Goal: Task Accomplishment & Management: Use online tool/utility

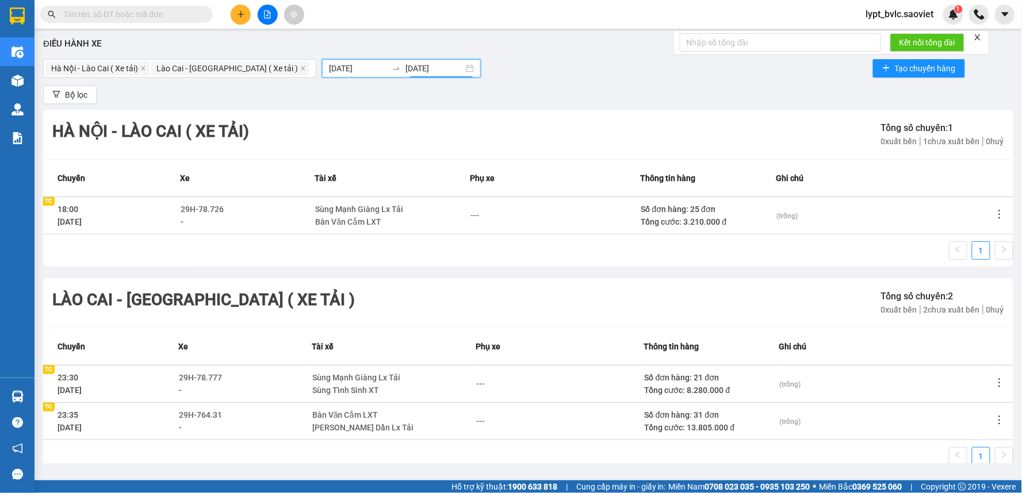
scroll to position [22, 0]
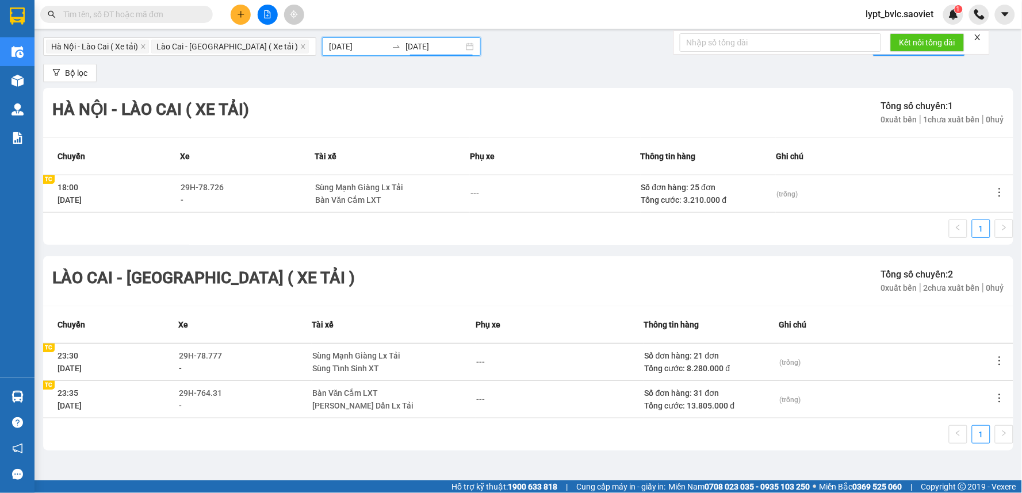
click at [269, 16] on icon "file-add" at bounding box center [267, 14] width 8 height 8
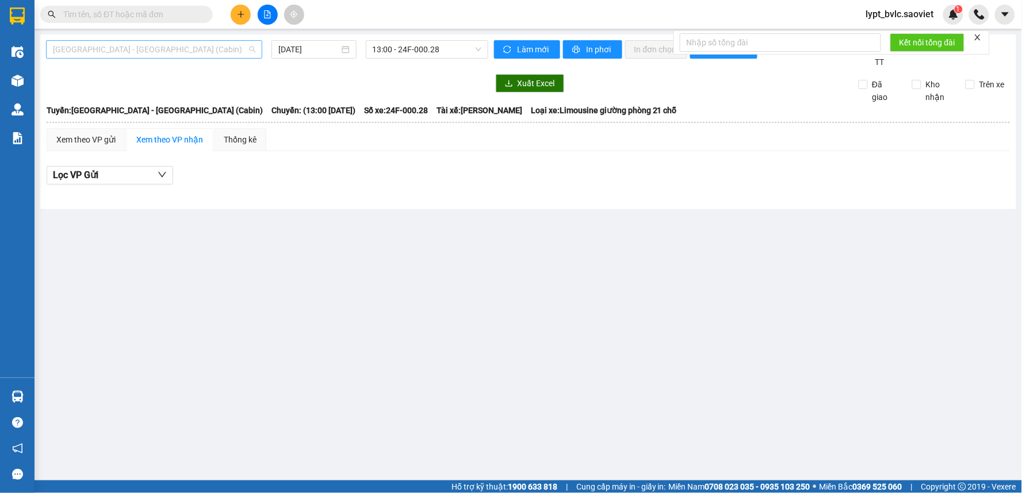
click at [144, 54] on span "[GEOGRAPHIC_DATA] - [GEOGRAPHIC_DATA] (Cabin)" at bounding box center [154, 49] width 202 height 17
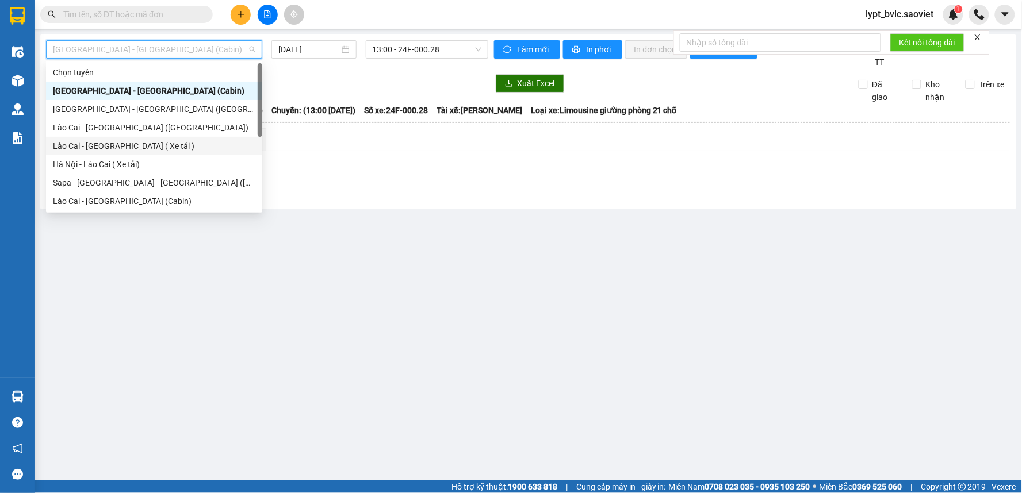
click at [137, 145] on div "Lào Cai - [GEOGRAPHIC_DATA] ( Xe tải )" at bounding box center [154, 146] width 202 height 13
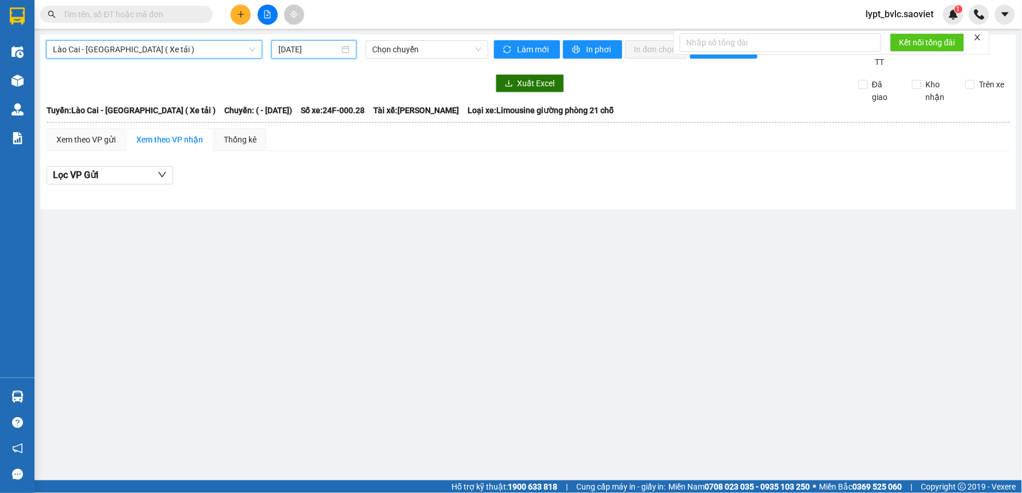
click at [315, 49] on input "[DATE]" at bounding box center [308, 49] width 60 height 13
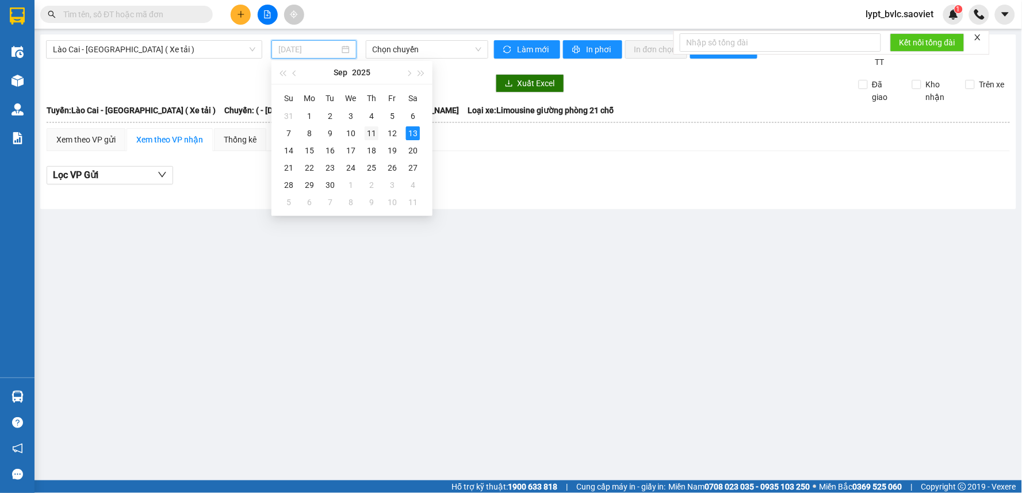
click at [364, 140] on td "11" at bounding box center [371, 133] width 21 height 17
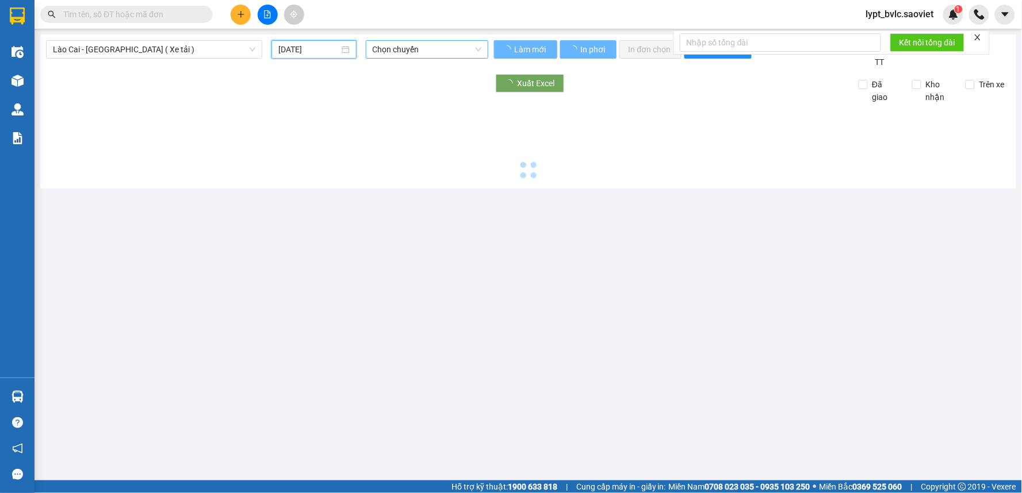
type input "[DATE]"
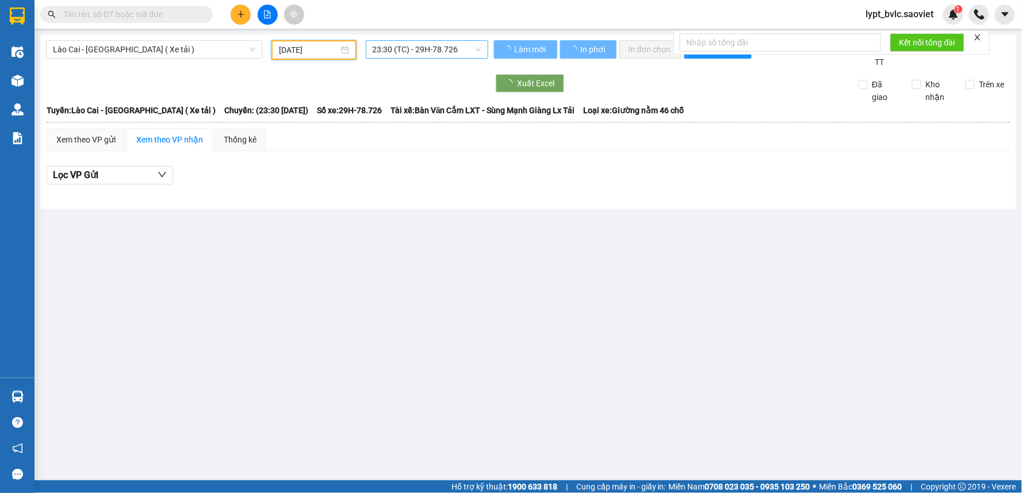
click at [405, 49] on span "23:30 (TC) - 29H-78.726" at bounding box center [427, 49] width 109 height 17
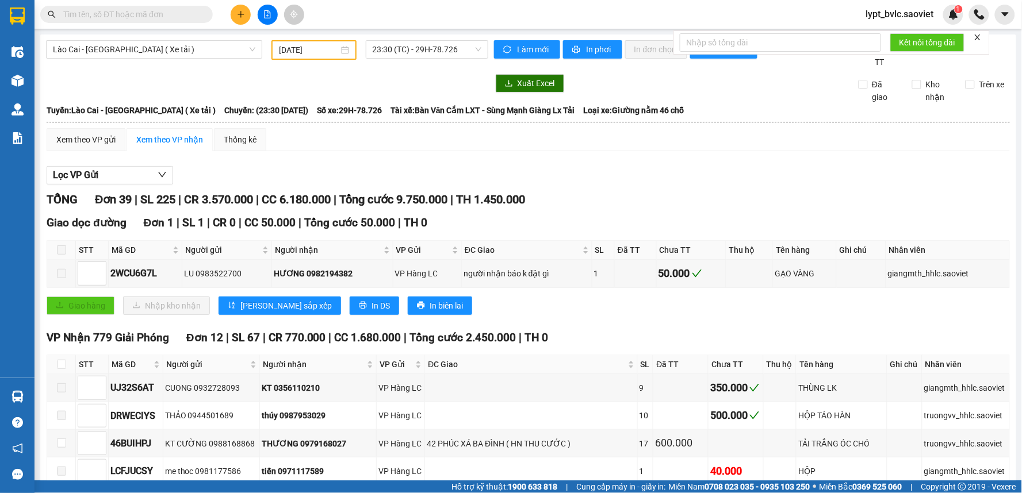
click at [587, 51] on span "In phơi" at bounding box center [600, 49] width 26 height 13
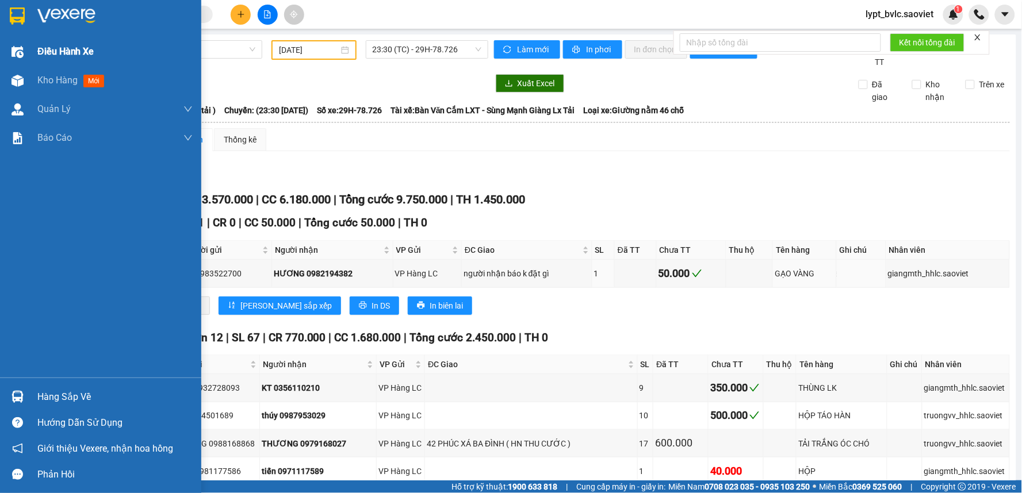
click at [58, 55] on span "Điều hành xe" at bounding box center [65, 51] width 57 height 14
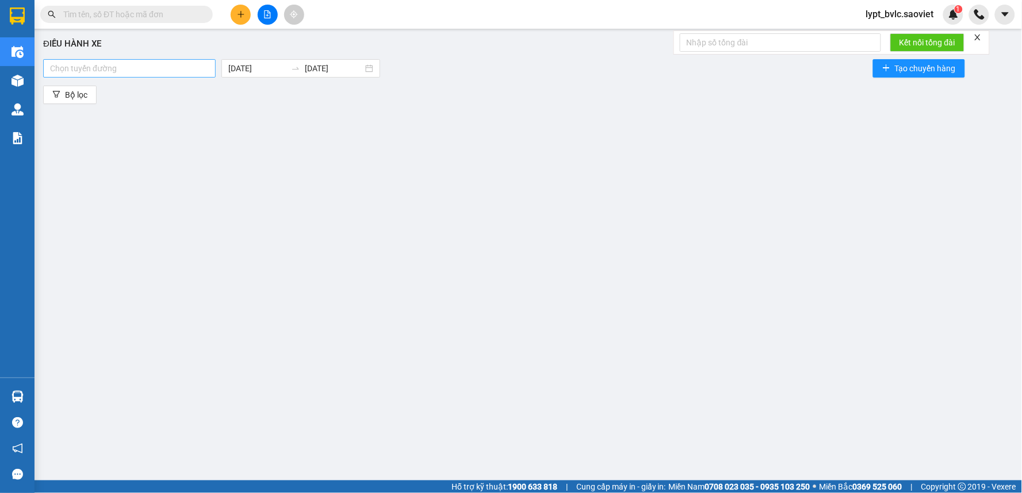
click at [147, 70] on div at bounding box center [129, 69] width 167 height 14
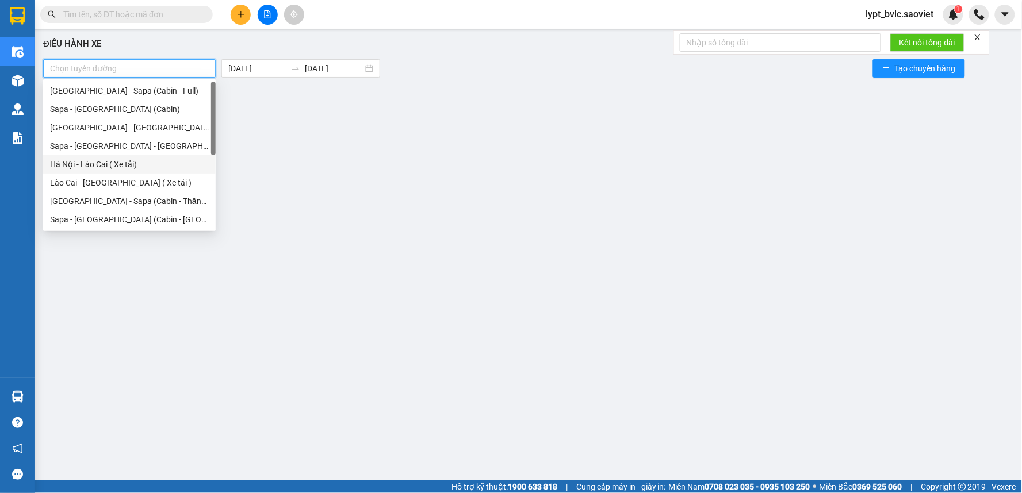
drag, startPoint x: 144, startPoint y: 159, endPoint x: 136, endPoint y: 177, distance: 19.6
click at [144, 160] on div "Hà Nội - Lào Cai ( Xe tải)" at bounding box center [129, 164] width 159 height 13
click at [135, 181] on div "Lào Cai - [GEOGRAPHIC_DATA] ( Xe tải )" at bounding box center [129, 183] width 159 height 13
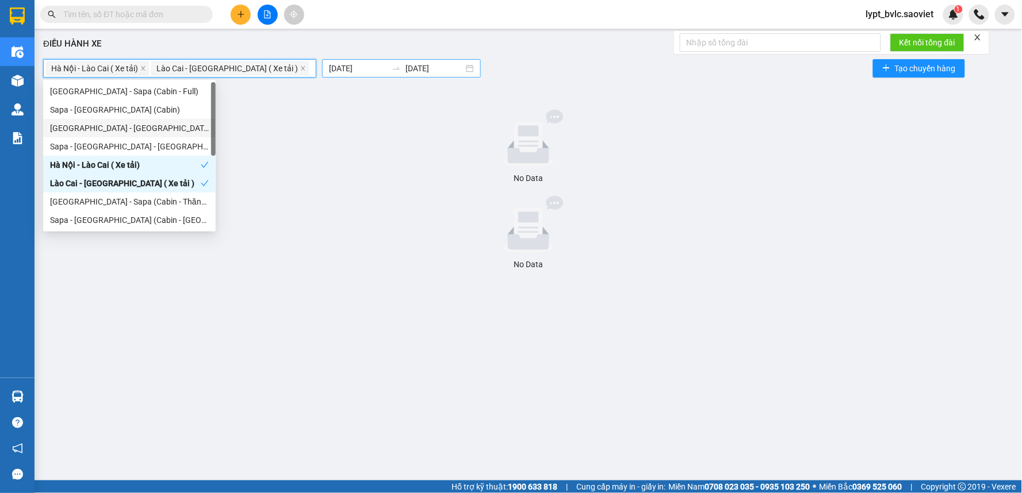
click at [329, 67] on input "[DATE]" at bounding box center [358, 68] width 58 height 13
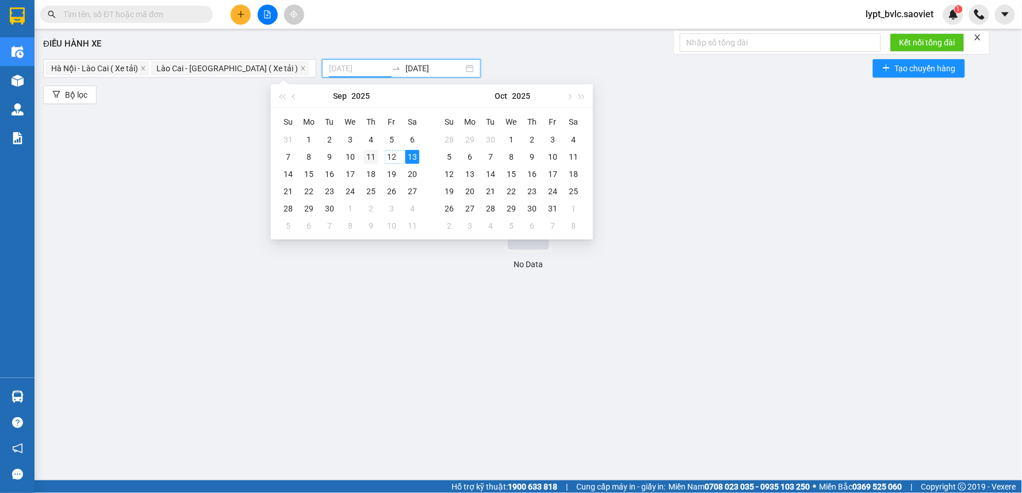
type input "[DATE]"
click at [378, 161] on td "11" at bounding box center [371, 156] width 21 height 17
type input "[DATE]"
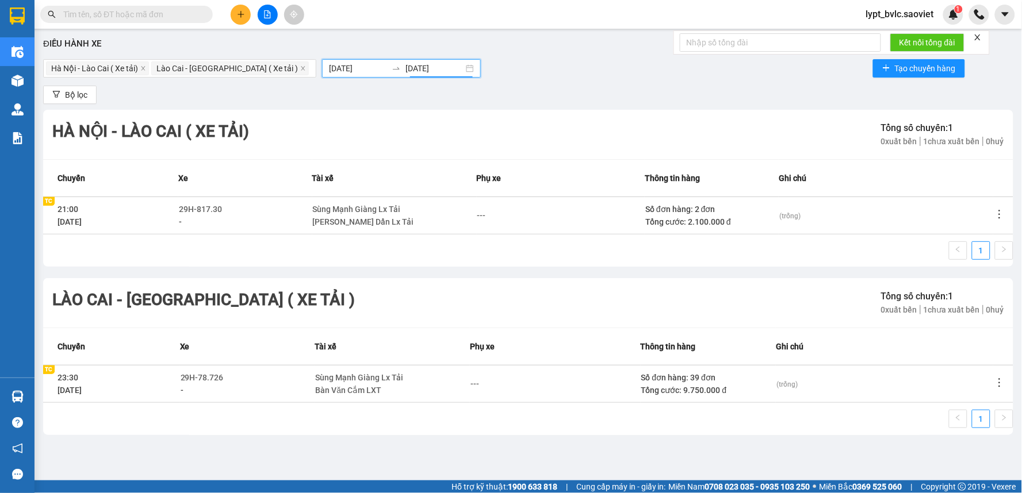
click at [329, 70] on input "[DATE]" at bounding box center [358, 68] width 58 height 13
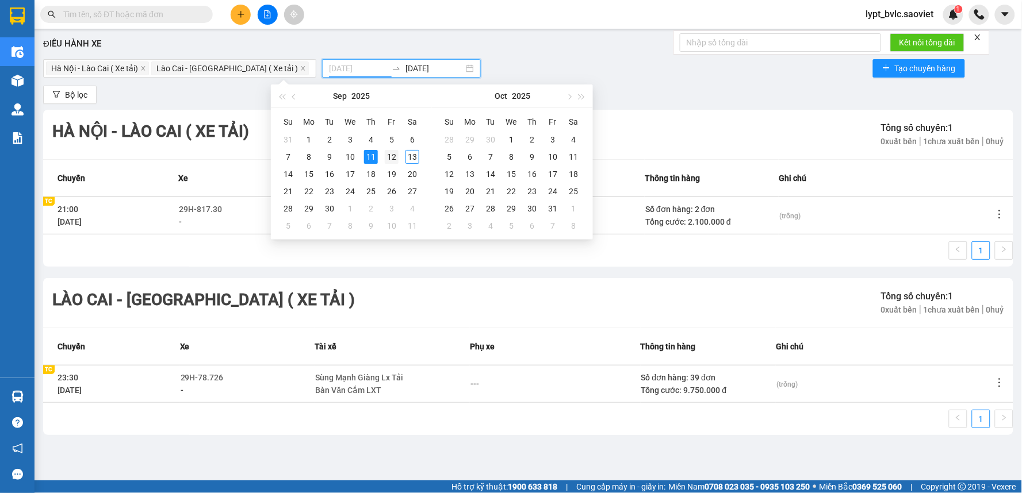
type input "[DATE]"
click at [388, 160] on div "12" at bounding box center [392, 157] width 14 height 14
type input "[DATE]"
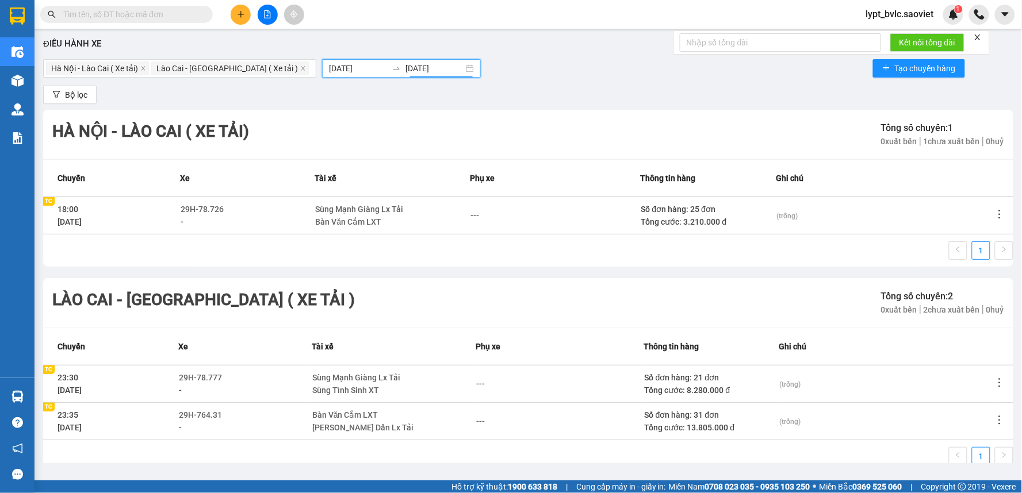
click at [274, 22] on div at bounding box center [267, 15] width 86 height 20
click at [263, 15] on icon "file-add" at bounding box center [267, 14] width 8 height 8
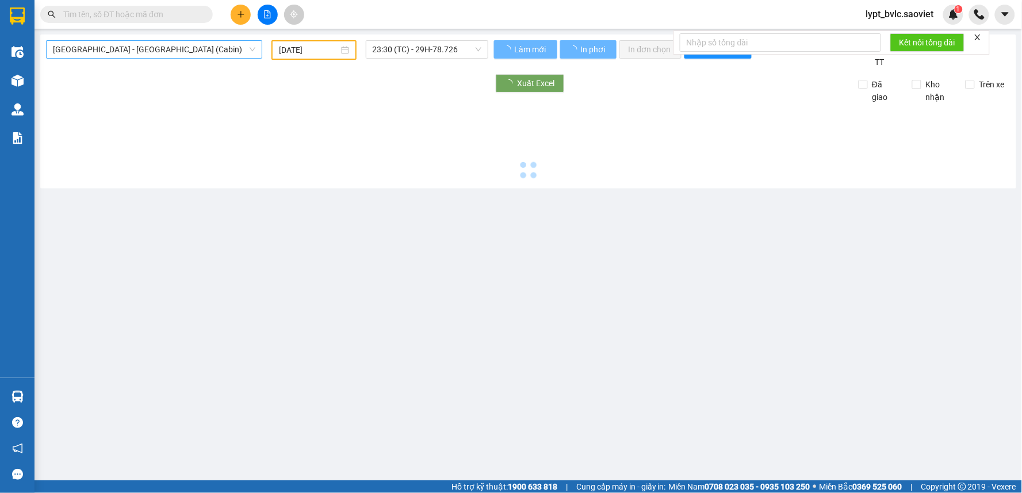
type input "[DATE]"
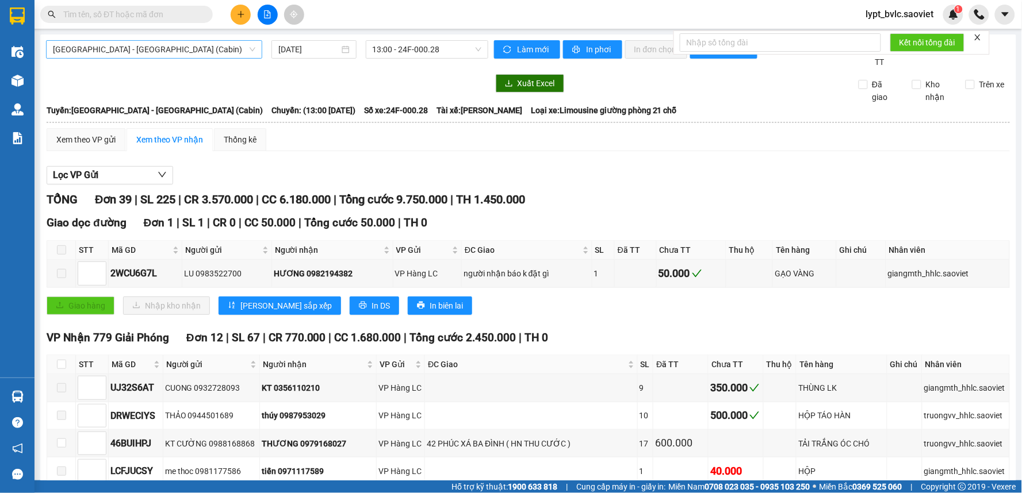
click at [137, 58] on div "[GEOGRAPHIC_DATA] - [GEOGRAPHIC_DATA] (Cabin)" at bounding box center [154, 49] width 216 height 18
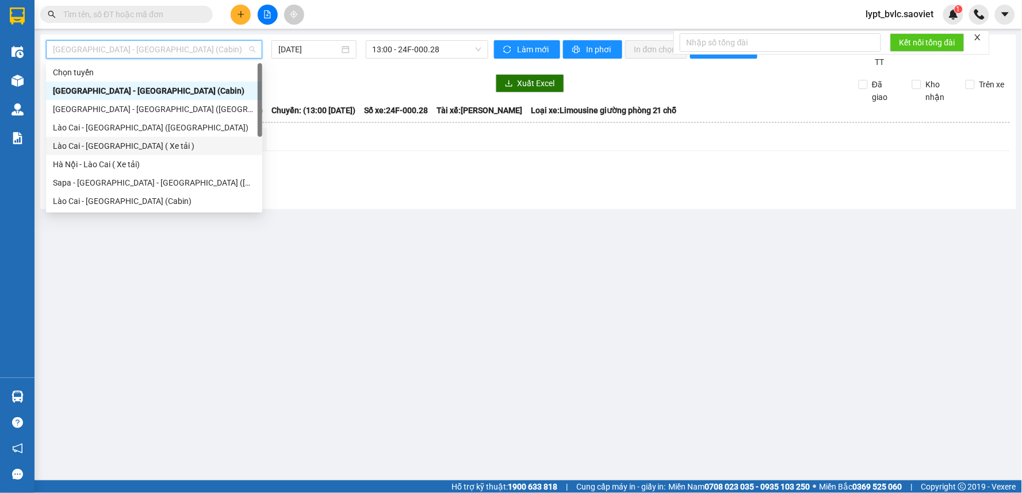
click at [116, 143] on div "Lào Cai - [GEOGRAPHIC_DATA] ( Xe tải )" at bounding box center [154, 146] width 202 height 13
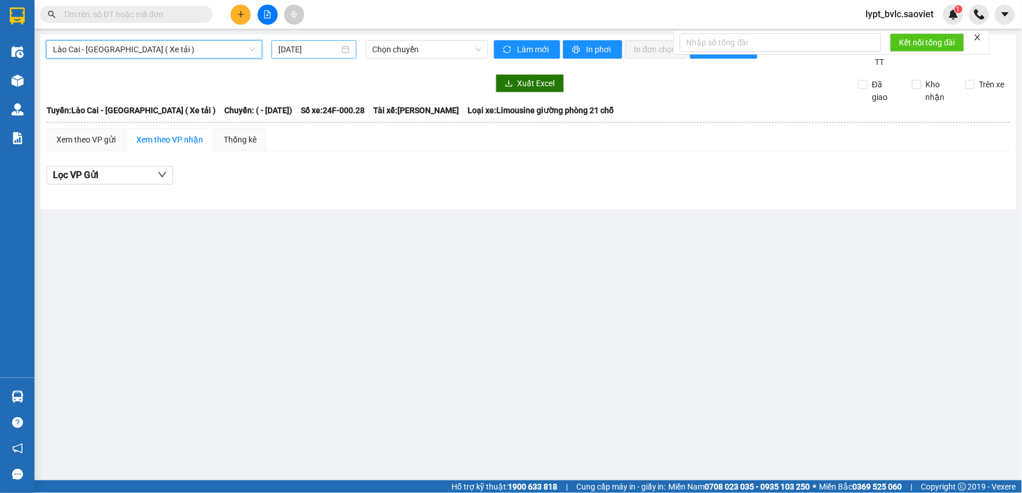
click at [307, 55] on input "[DATE]" at bounding box center [308, 49] width 60 height 13
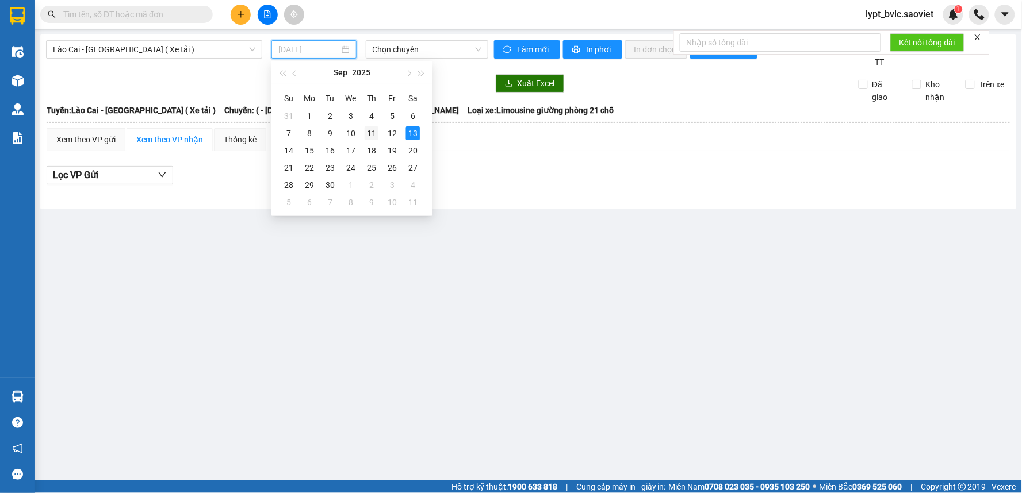
click at [377, 135] on div "11" at bounding box center [372, 134] width 14 height 14
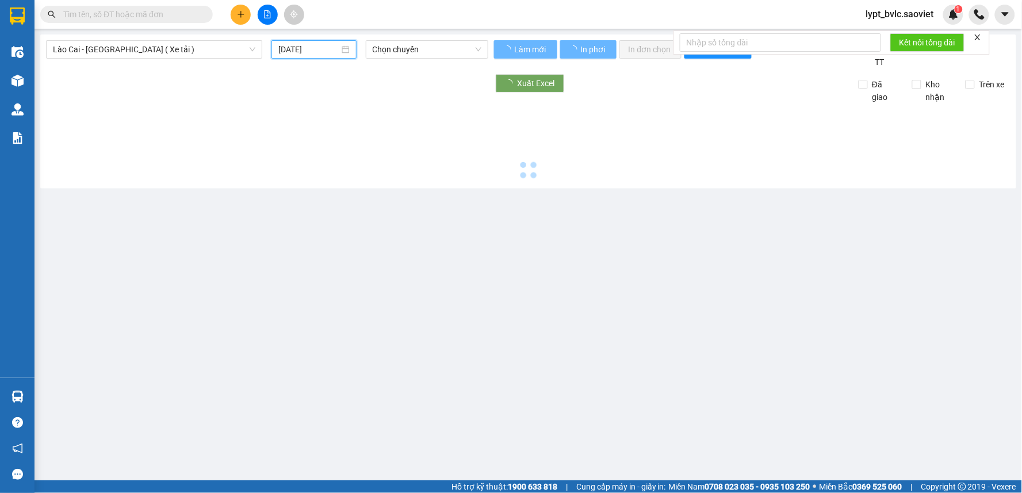
type input "[DATE]"
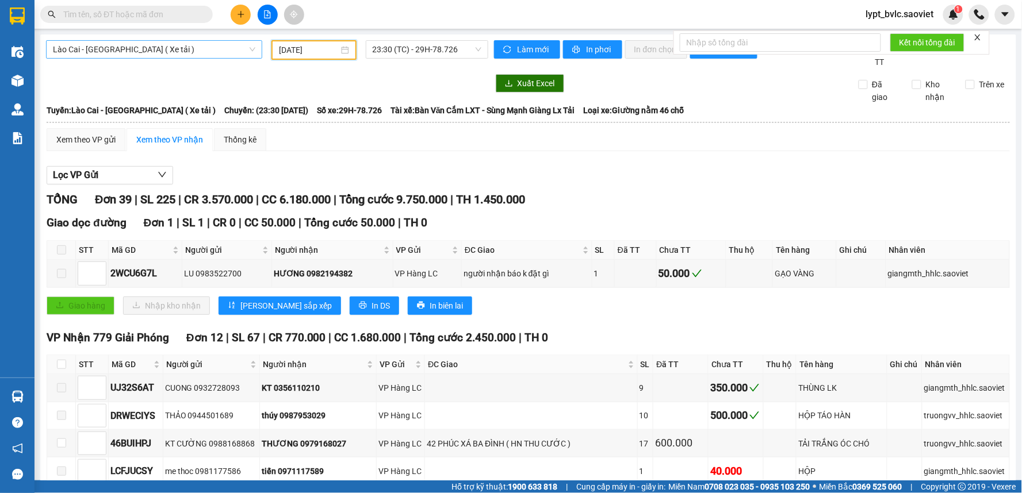
click at [231, 50] on span "Lào Cai - [GEOGRAPHIC_DATA] ( Xe tải )" at bounding box center [154, 49] width 202 height 17
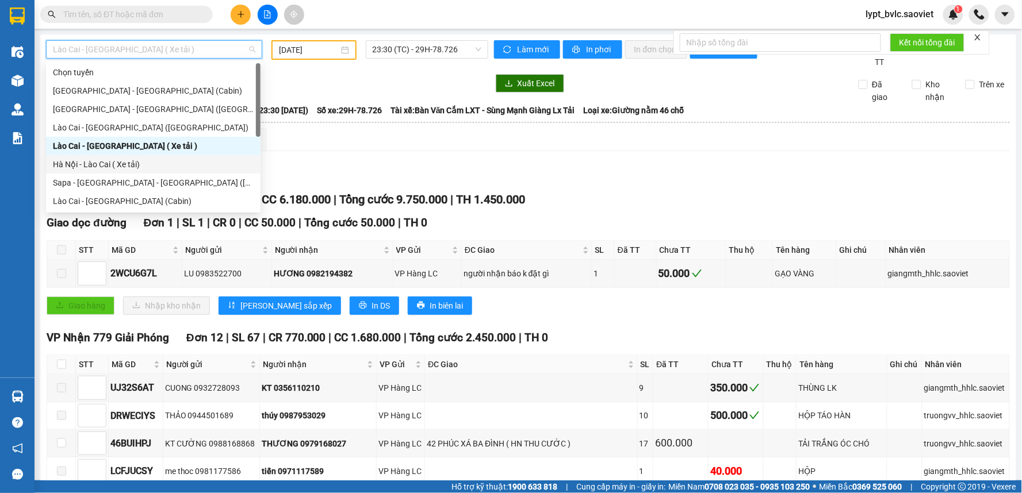
click at [163, 164] on div "Hà Nội - Lào Cai ( Xe tải)" at bounding box center [153, 164] width 201 height 13
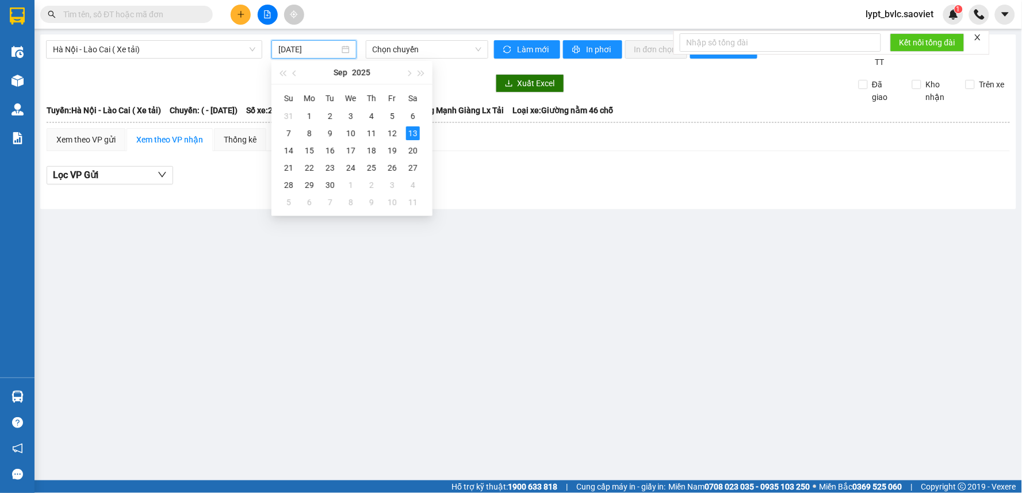
click at [328, 46] on input "[DATE]" at bounding box center [308, 49] width 60 height 13
click at [393, 139] on div "12" at bounding box center [392, 134] width 14 height 14
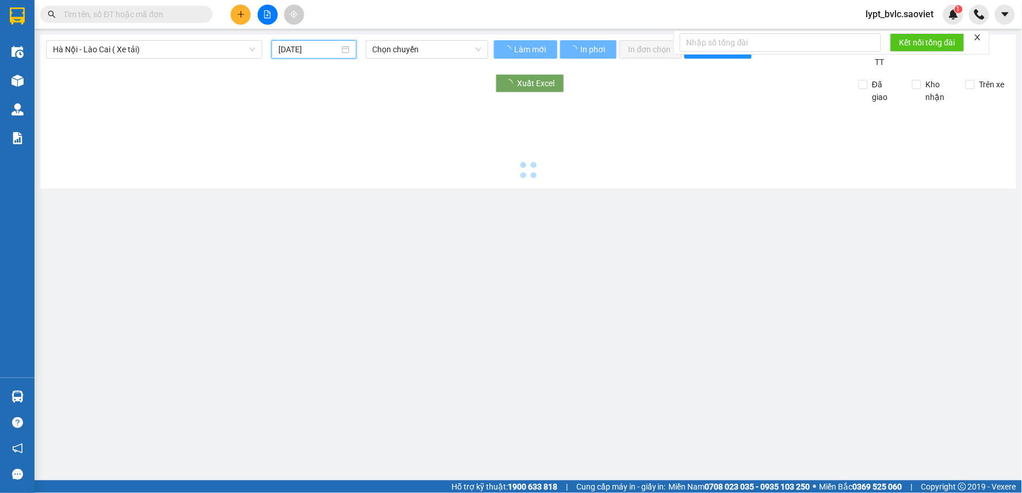
type input "[DATE]"
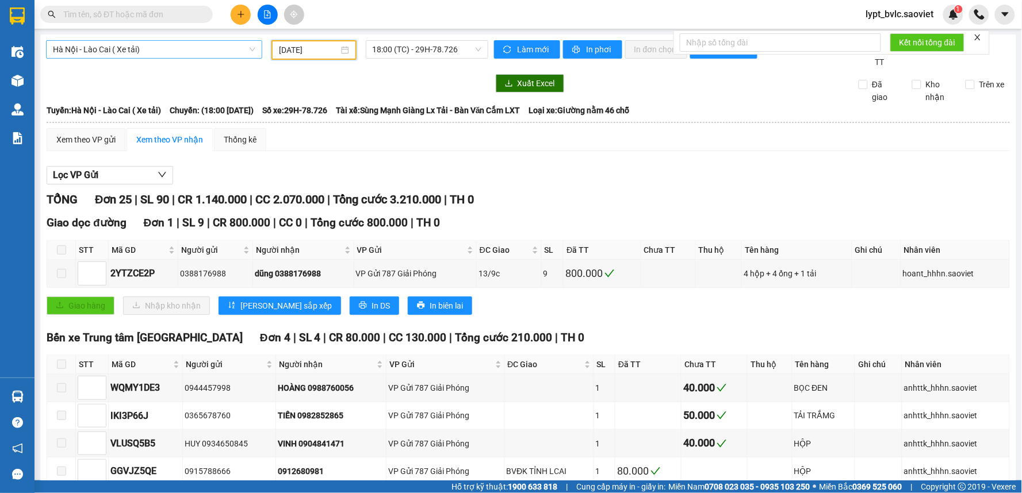
click at [203, 53] on span "Hà Nội - Lào Cai ( Xe tải)" at bounding box center [154, 49] width 202 height 17
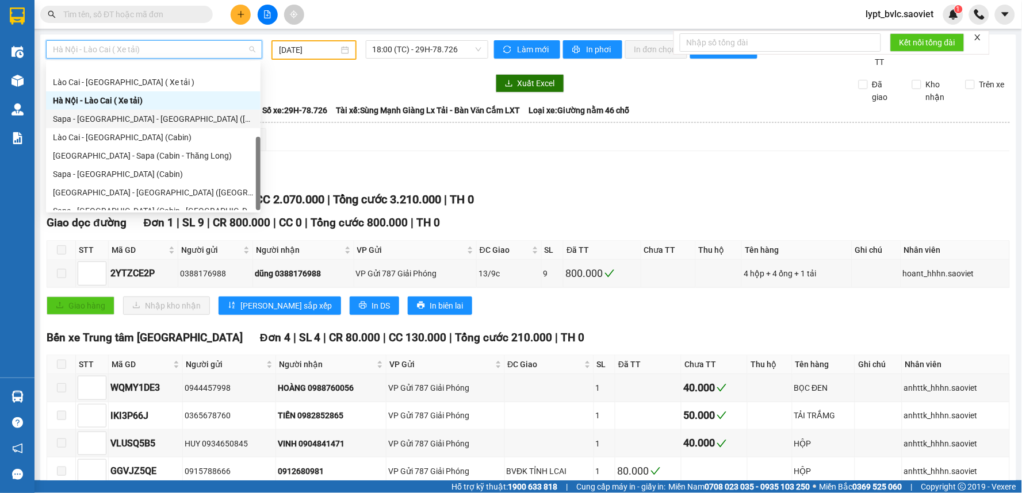
scroll to position [92, 0]
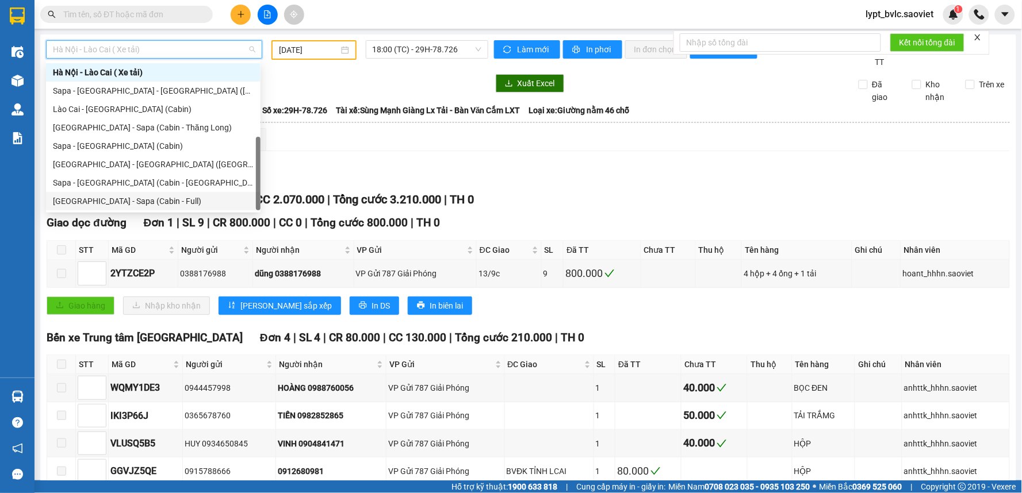
click at [144, 198] on div "[GEOGRAPHIC_DATA] - Sapa (Cabin - Full)" at bounding box center [153, 201] width 201 height 13
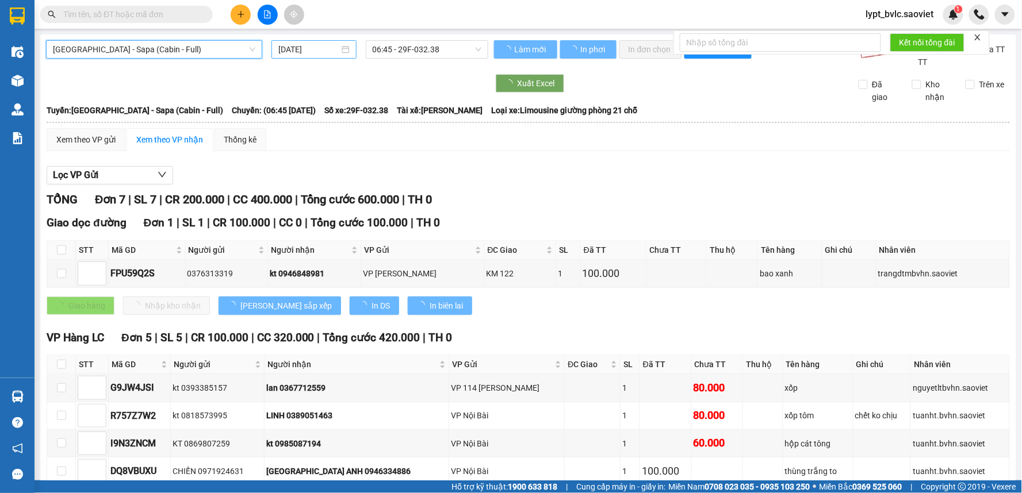
click at [324, 48] on input "[DATE]" at bounding box center [308, 49] width 60 height 13
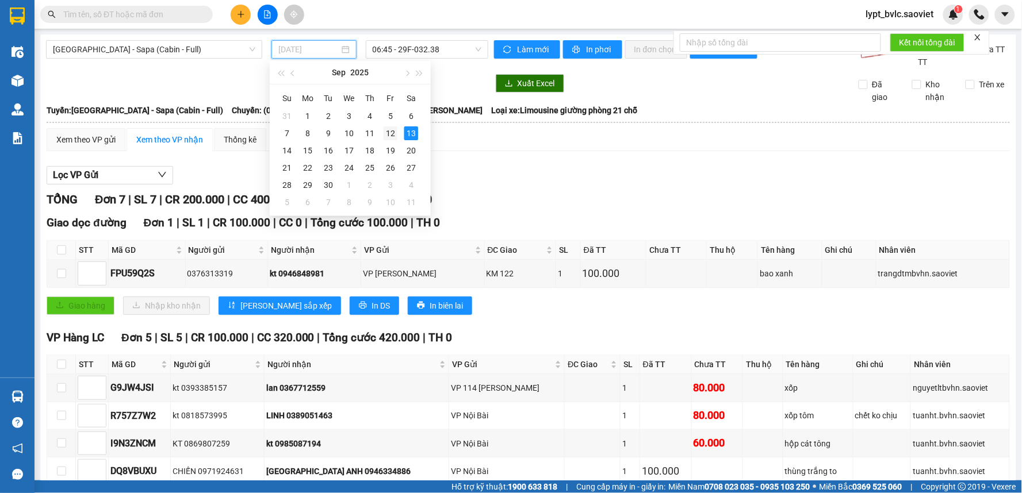
click at [395, 131] on div "12" at bounding box center [391, 134] width 14 height 14
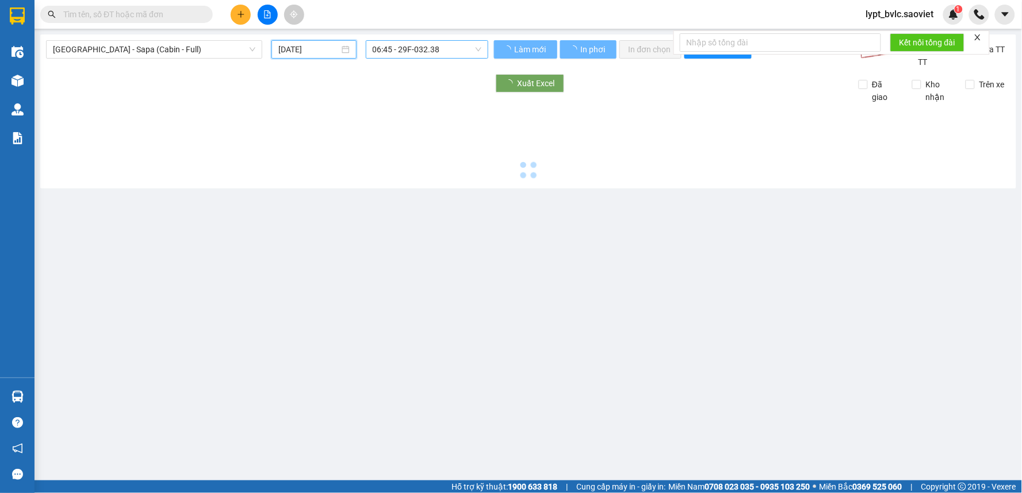
type input "[DATE]"
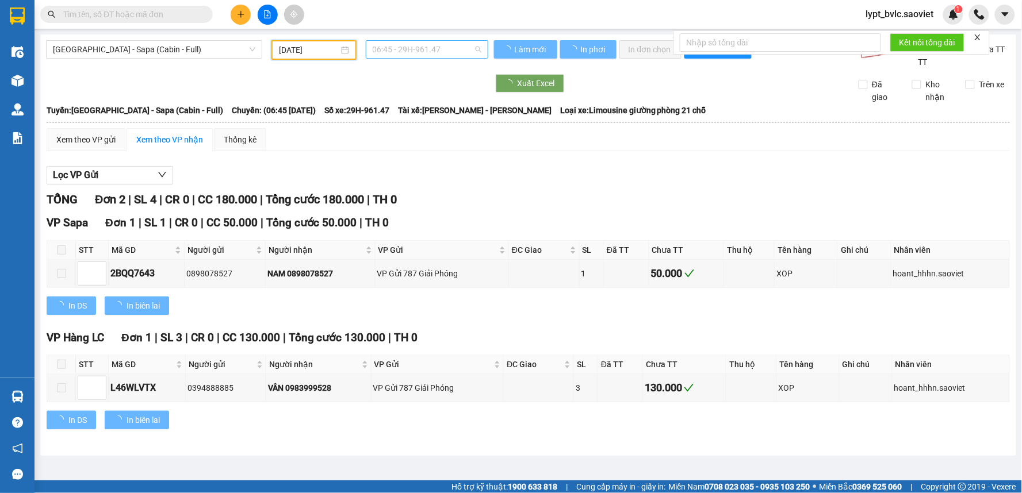
click at [434, 49] on span "06:45 - 29H-961.47" at bounding box center [427, 49] width 109 height 17
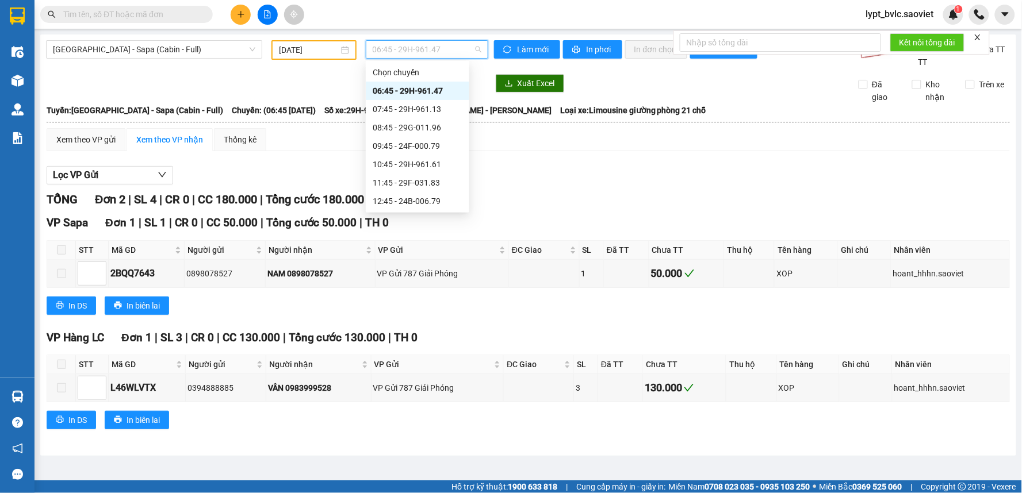
click at [428, 53] on span "06:45 - 29H-961.47" at bounding box center [427, 49] width 109 height 17
click at [433, 180] on div "23:00 - 29H-961.59" at bounding box center [418, 183] width 90 height 13
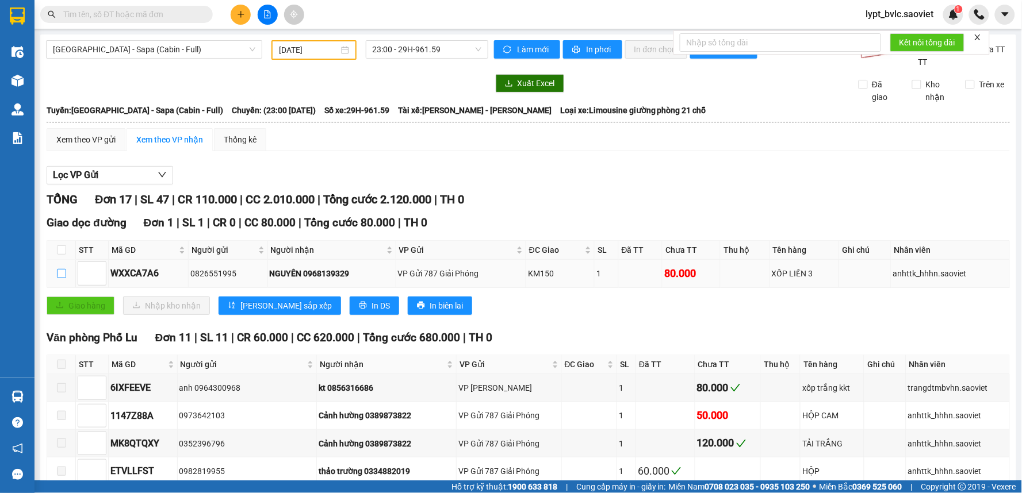
click at [64, 272] on input "checkbox" at bounding box center [61, 273] width 9 height 9
checkbox input "true"
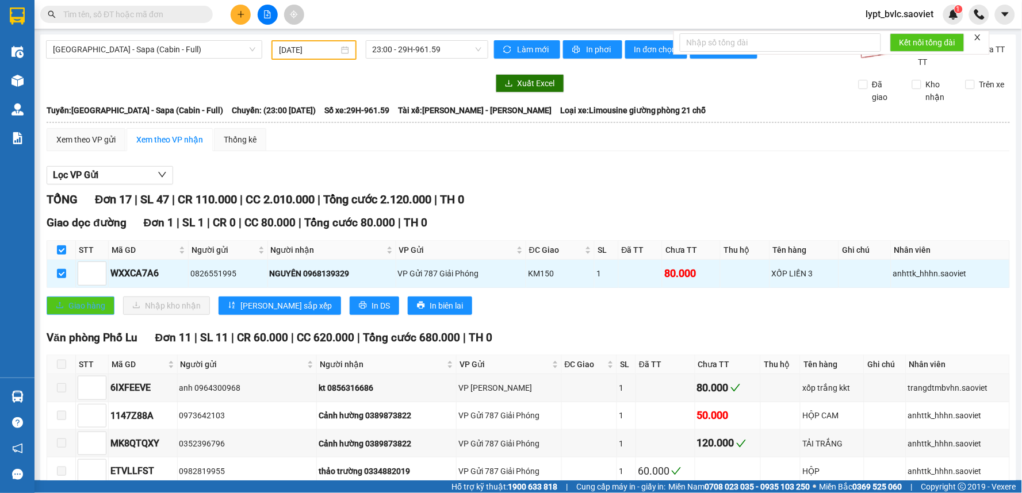
drag, startPoint x: 85, startPoint y: 301, endPoint x: 154, endPoint y: 302, distance: 69.6
click at [90, 302] on span "Giao hàng" at bounding box center [86, 306] width 37 height 13
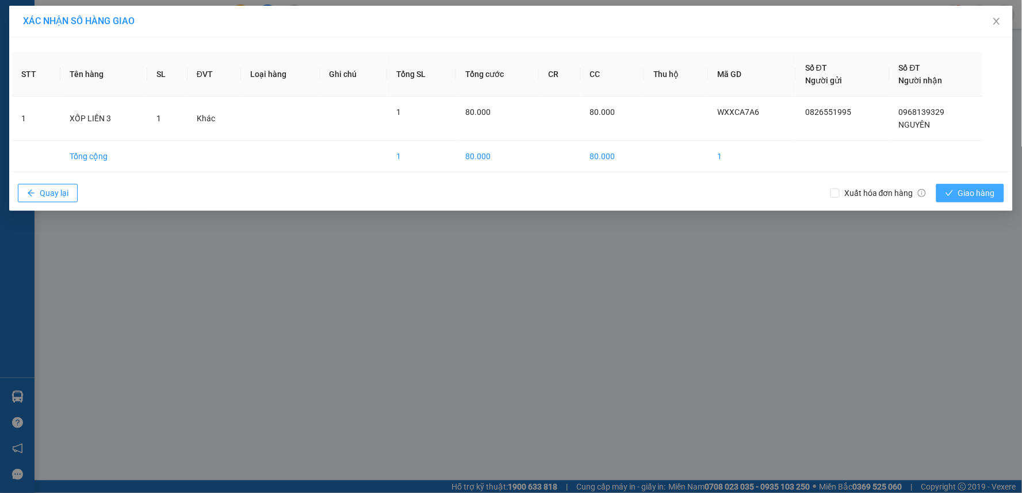
click at [982, 197] on span "Giao hàng" at bounding box center [976, 193] width 37 height 13
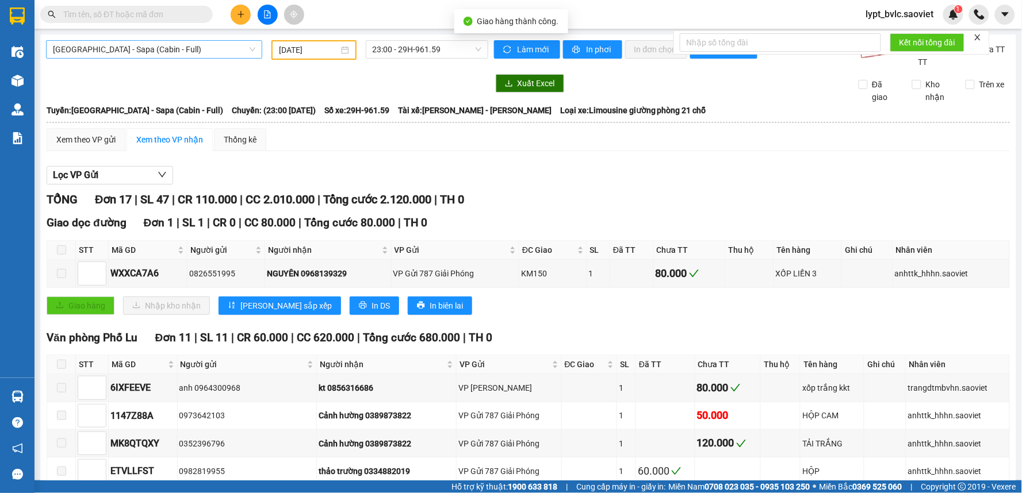
click at [131, 48] on span "[GEOGRAPHIC_DATA] - Sapa (Cabin - Full)" at bounding box center [154, 49] width 202 height 17
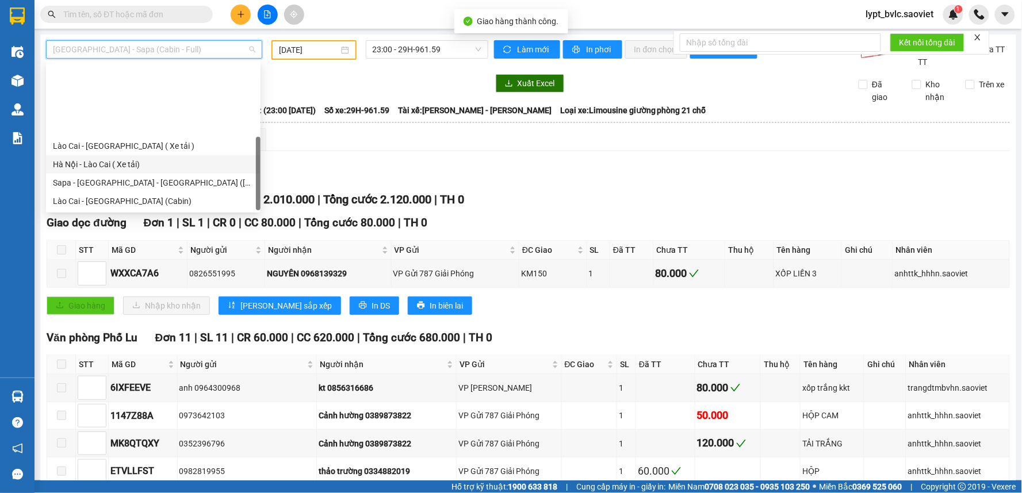
scroll to position [92, 0]
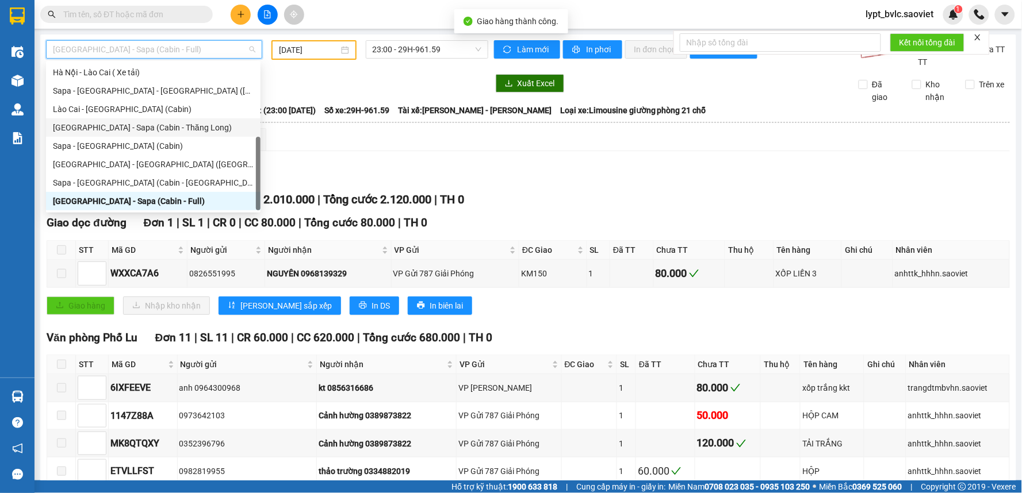
click at [140, 130] on div "[GEOGRAPHIC_DATA] - Sapa (Cabin - Thăng Long)" at bounding box center [153, 127] width 201 height 13
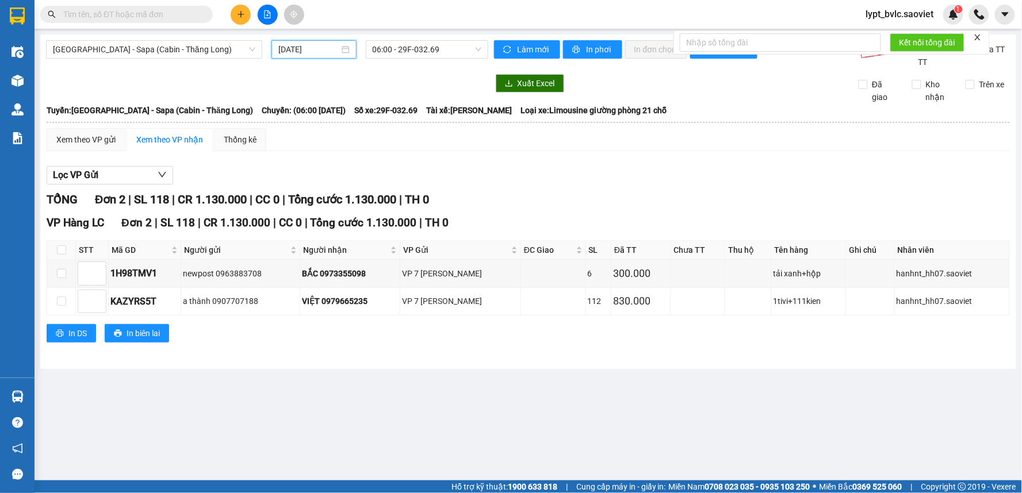
click at [320, 52] on input "[DATE]" at bounding box center [308, 49] width 60 height 13
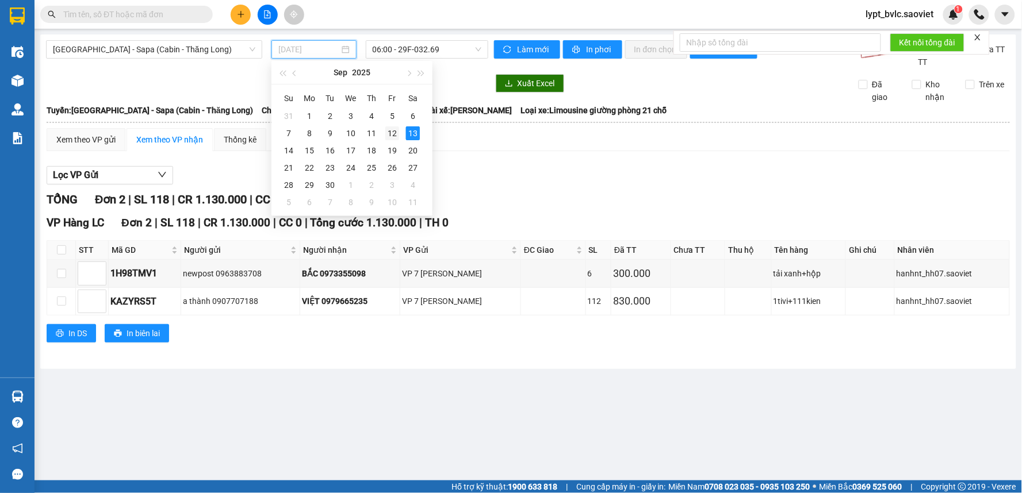
click at [389, 133] on div "12" at bounding box center [392, 134] width 14 height 14
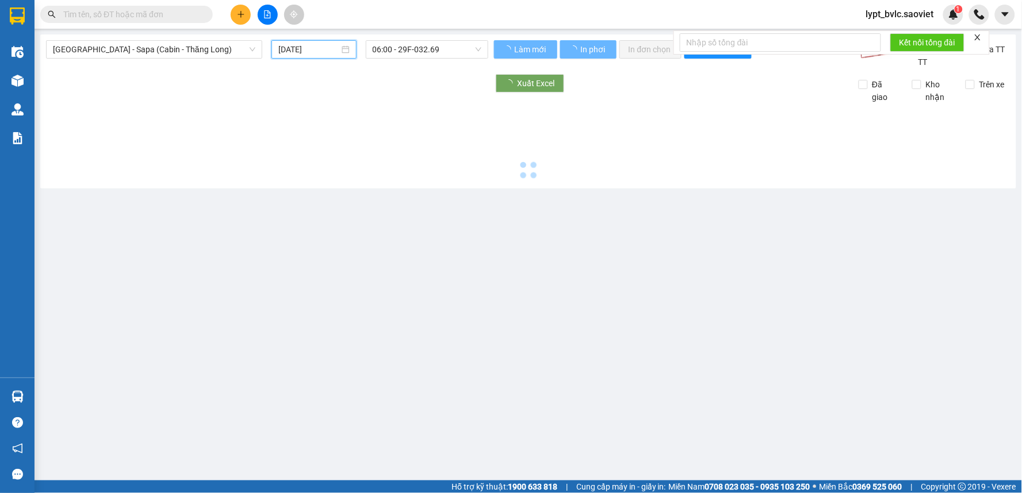
type input "[DATE]"
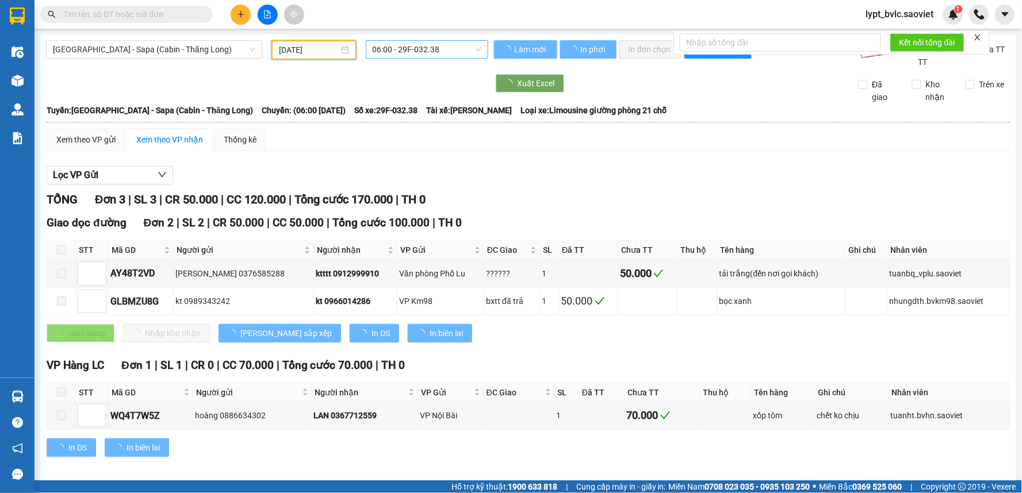
click at [455, 55] on span "06:00 - 29F-032.38" at bounding box center [427, 49] width 109 height 17
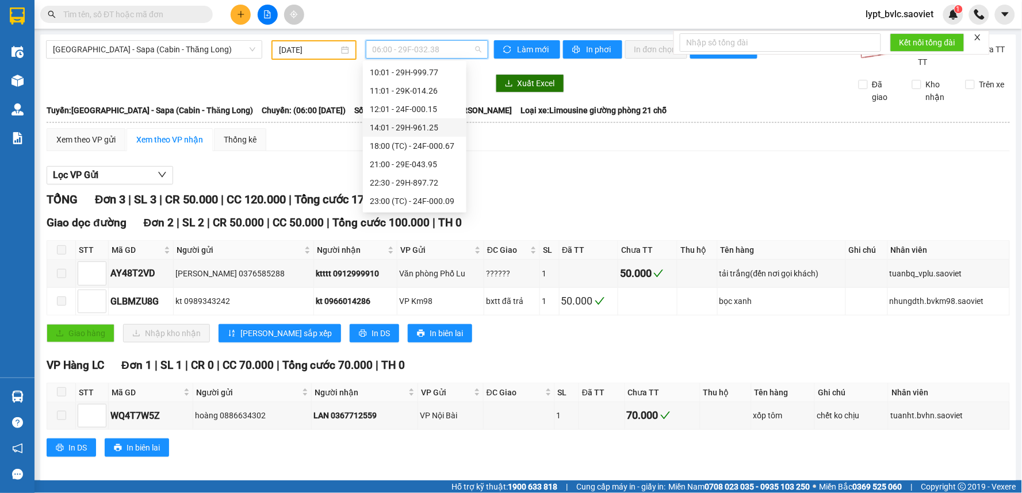
scroll to position [184, 0]
click at [442, 69] on div "18:00 (TC) - 24F-000.67" at bounding box center [415, 72] width 90 height 13
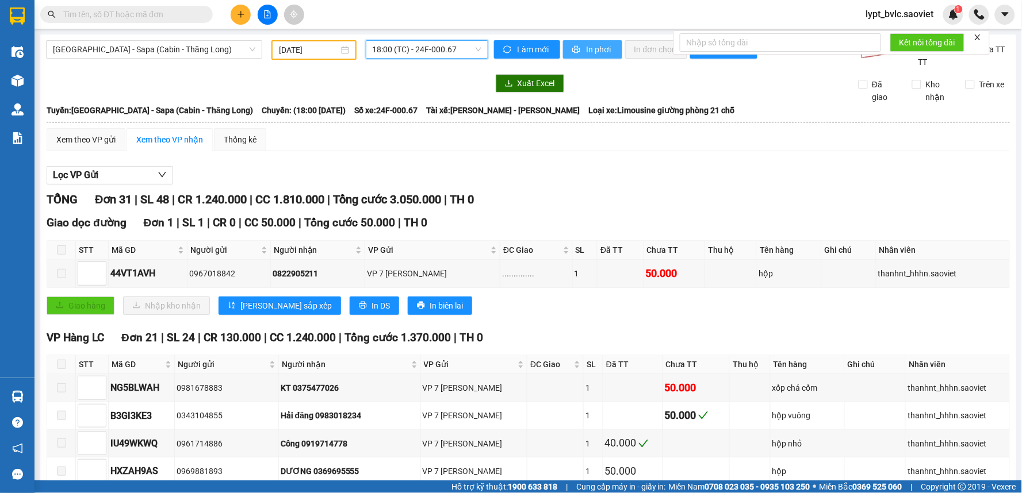
click at [591, 53] on span "In phơi" at bounding box center [600, 49] width 26 height 13
click at [806, 400] on td "xốp chả cốm" at bounding box center [808, 388] width 74 height 28
click at [148, 51] on span "[GEOGRAPHIC_DATA] - Sapa (Cabin - Thăng Long)" at bounding box center [154, 49] width 202 height 17
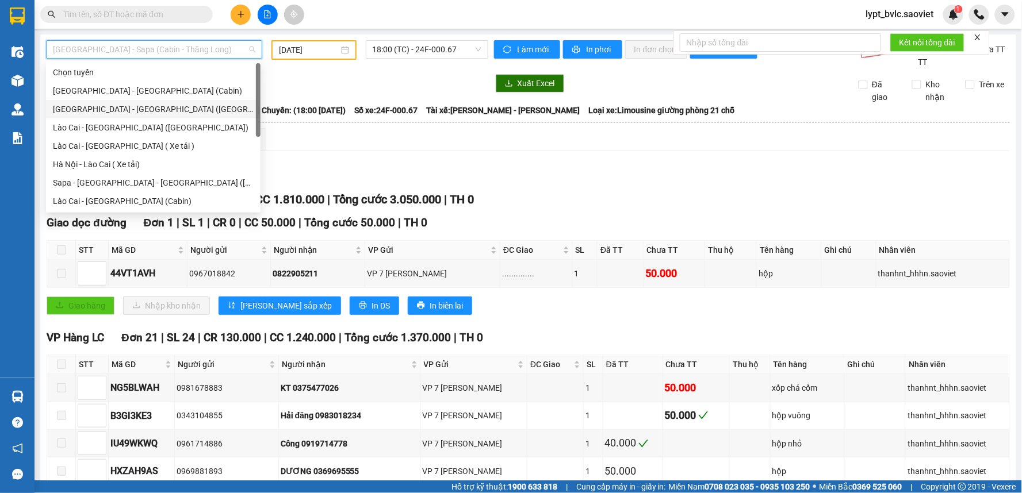
click at [144, 113] on div "[GEOGRAPHIC_DATA] - [GEOGRAPHIC_DATA] ([GEOGRAPHIC_DATA])" at bounding box center [153, 109] width 201 height 13
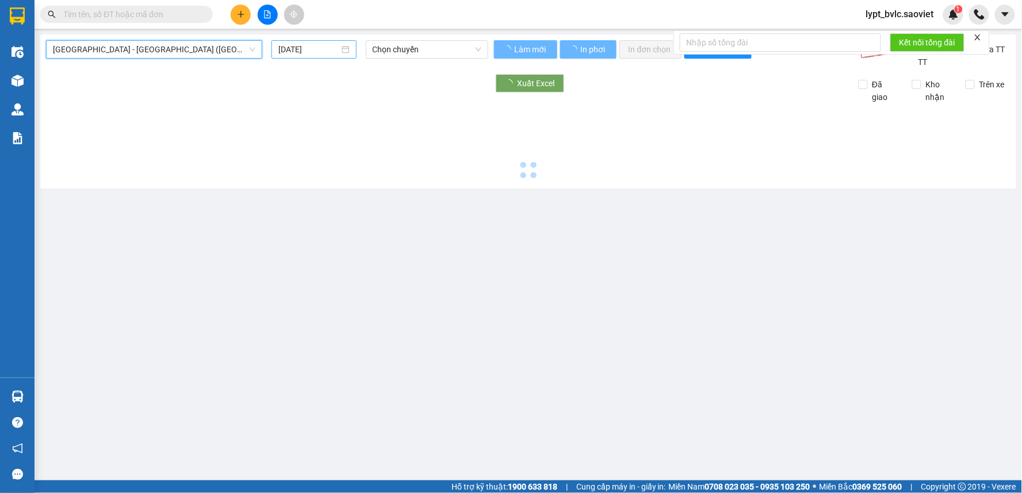
click at [315, 46] on input "[DATE]" at bounding box center [308, 49] width 60 height 13
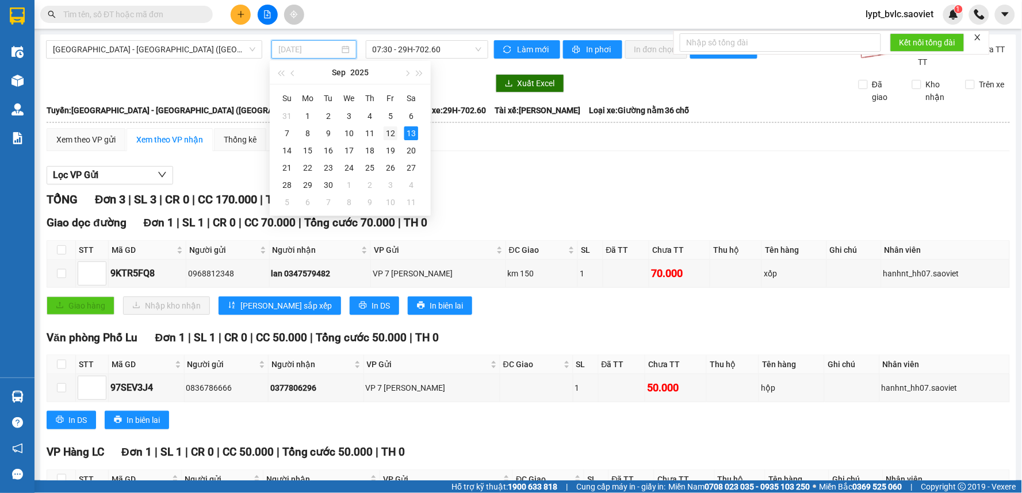
click at [390, 140] on div "12" at bounding box center [391, 134] width 14 height 14
type input "[DATE]"
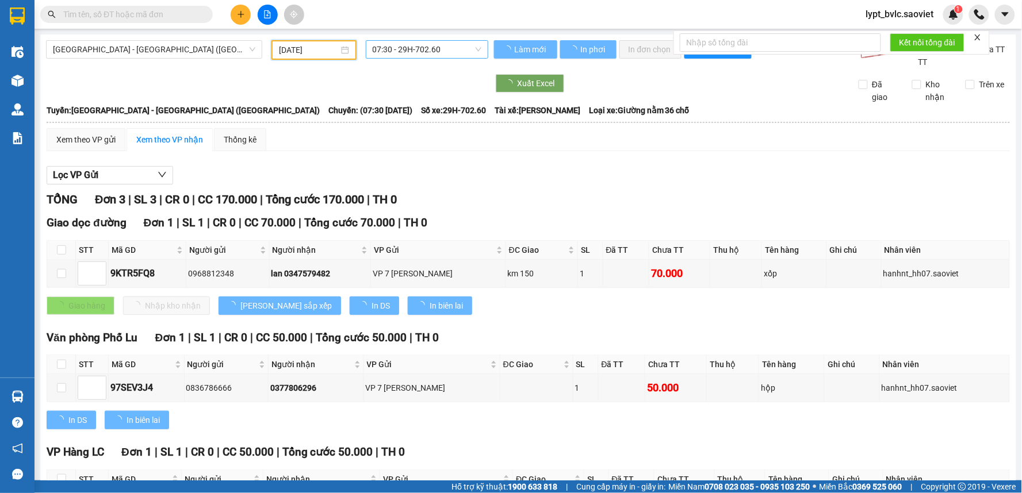
click at [422, 44] on span "07:30 - 29H-702.60" at bounding box center [427, 49] width 109 height 17
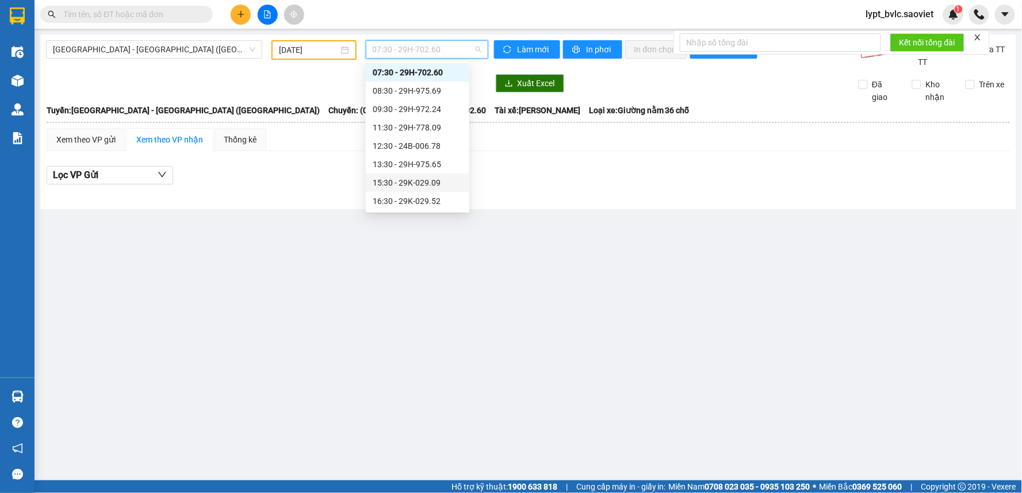
scroll to position [92, 0]
click at [434, 167] on div "19:00 - 29H-702.20" at bounding box center [418, 164] width 90 height 13
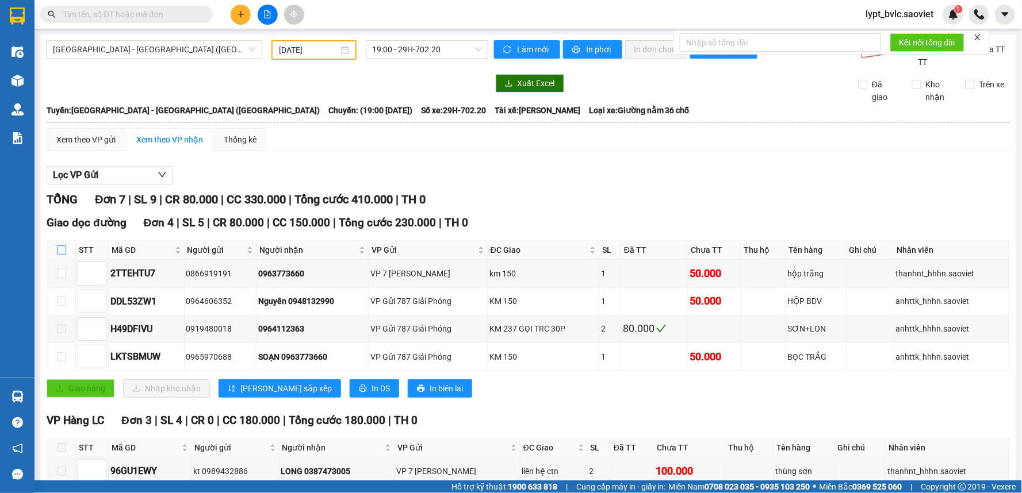
click at [59, 251] on input "checkbox" at bounding box center [61, 250] width 9 height 9
checkbox input "true"
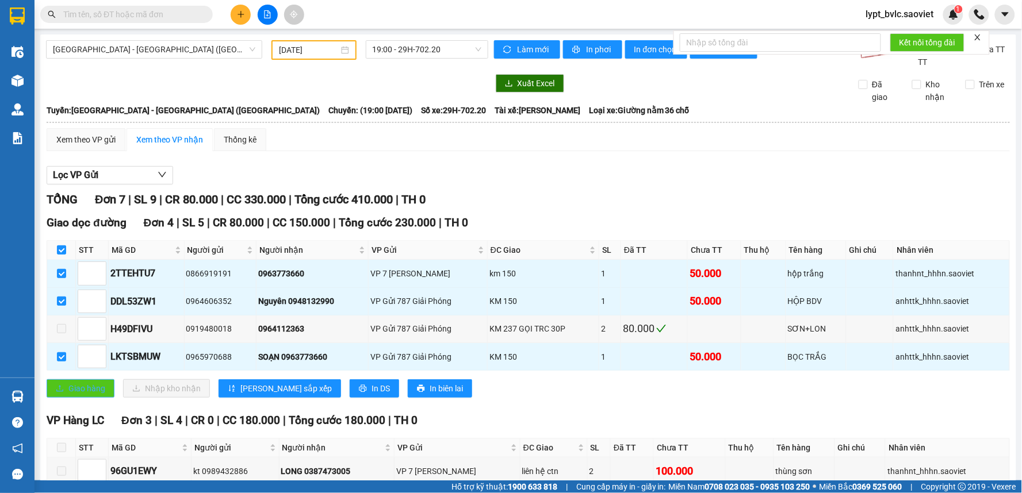
click at [77, 388] on span "Giao hàng" at bounding box center [86, 388] width 37 height 13
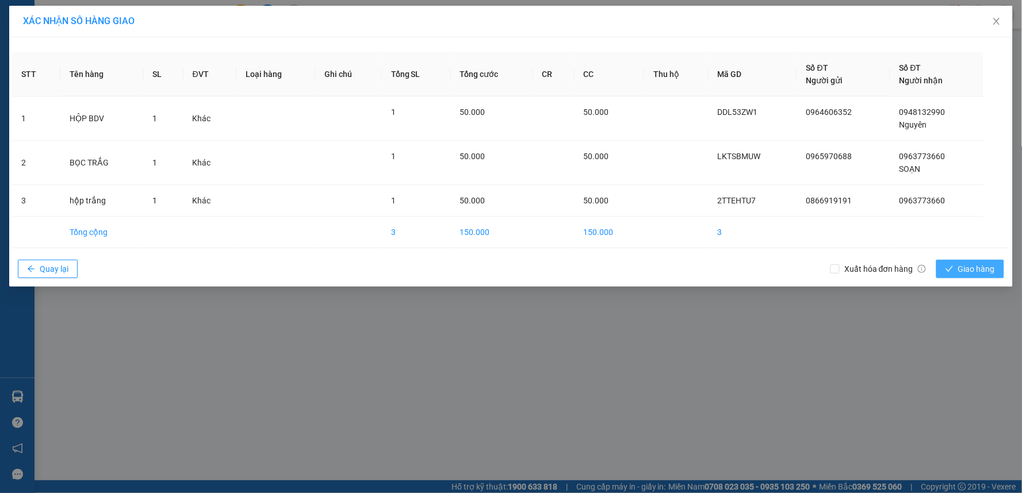
click at [955, 265] on button "Giao hàng" at bounding box center [970, 269] width 68 height 18
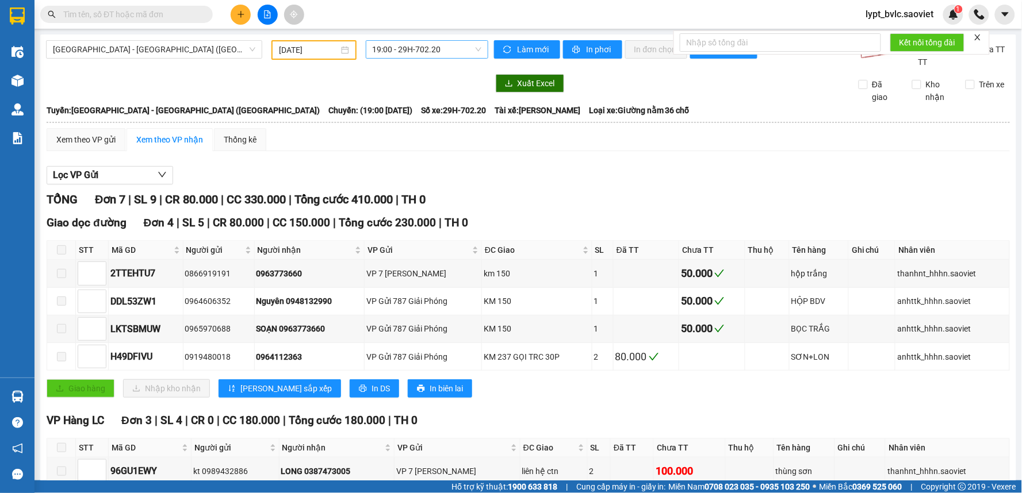
click at [411, 48] on span "19:00 - 29H-702.20" at bounding box center [427, 49] width 109 height 17
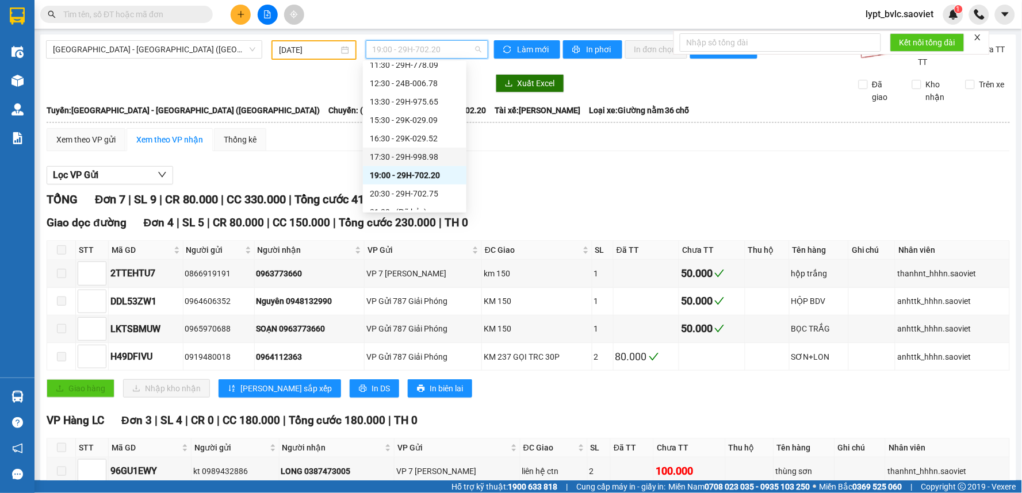
scroll to position [92, 0]
click at [405, 182] on div "20:30 - 29H-702.75" at bounding box center [415, 183] width 90 height 13
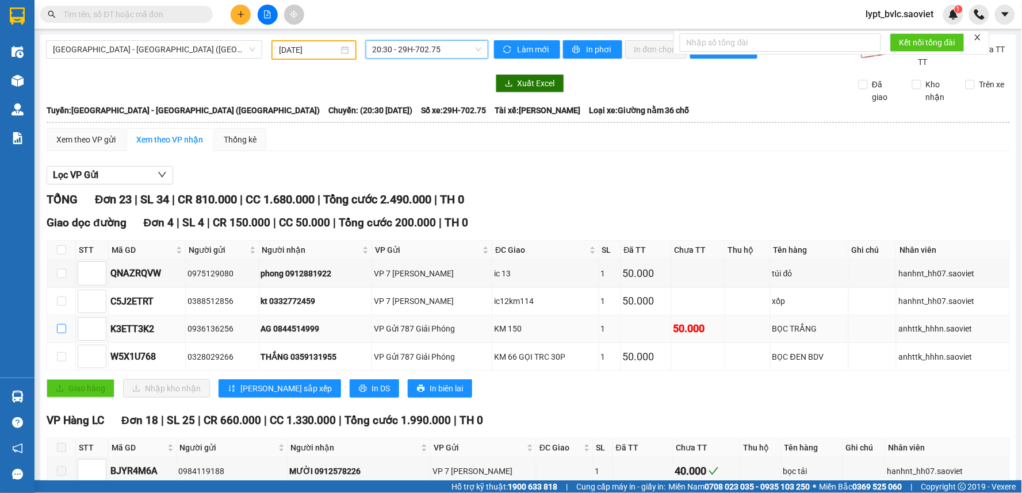
click at [62, 332] on input "checkbox" at bounding box center [61, 328] width 9 height 9
checkbox input "true"
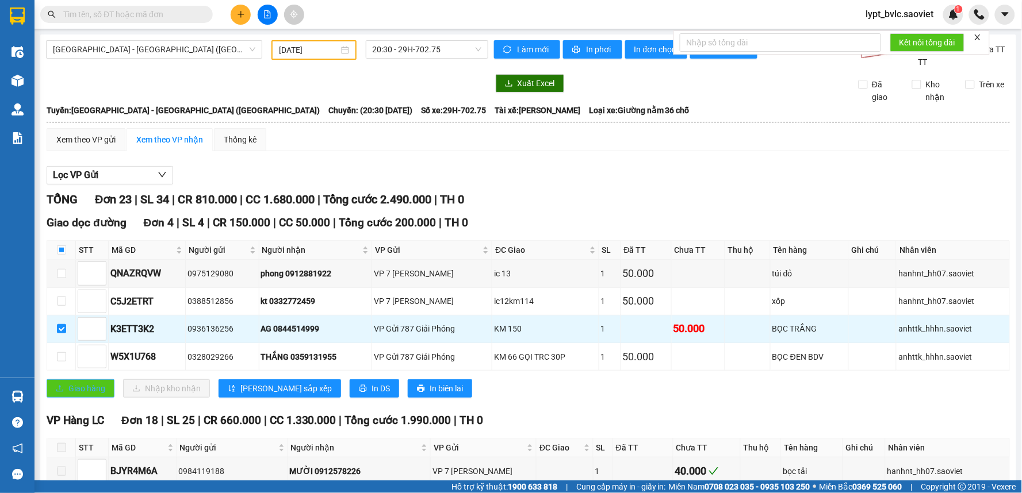
click at [71, 388] on span "Giao hàng" at bounding box center [86, 388] width 37 height 13
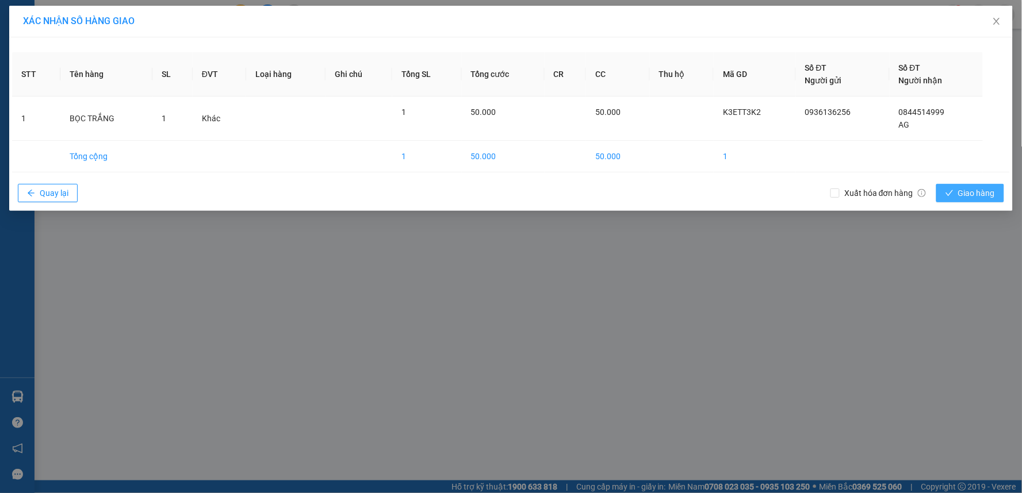
click at [945, 196] on button "Giao hàng" at bounding box center [970, 193] width 68 height 18
